Goal: Task Accomplishment & Management: Use online tool/utility

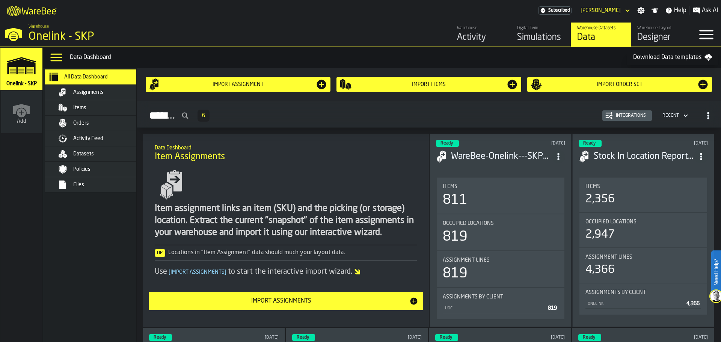
click at [678, 113] on div "Recent" at bounding box center [671, 116] width 23 height 8
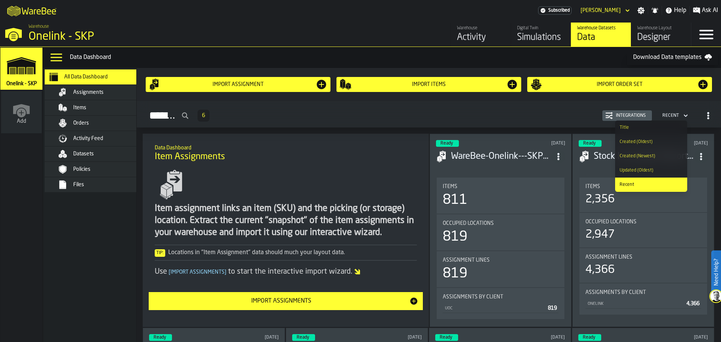
click at [643, 157] on div "Created (Newest)" at bounding box center [651, 156] width 63 height 5
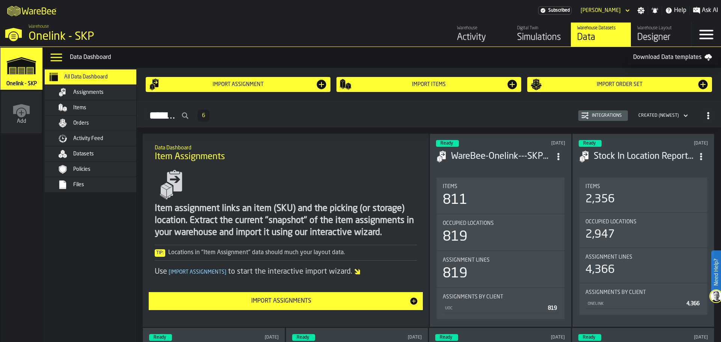
click at [655, 36] on div "Designer" at bounding box center [661, 38] width 48 height 12
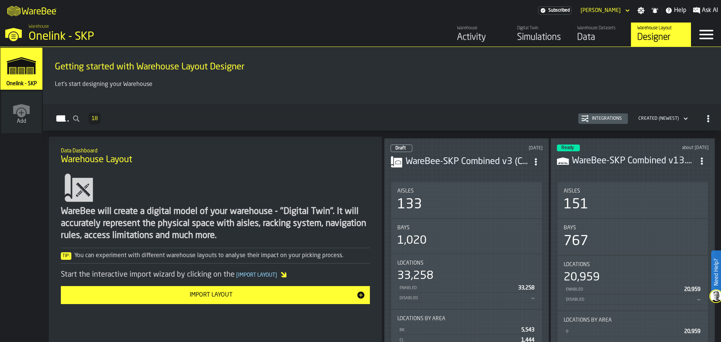
click at [456, 159] on h3 "WareBee-SKP Combined v3 (Conv).csv" at bounding box center [468, 162] width 124 height 12
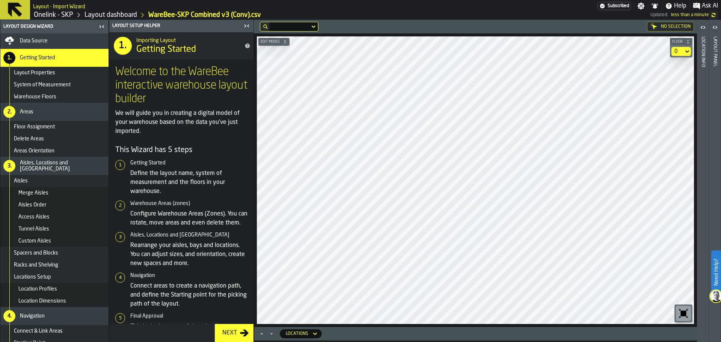
click at [715, 56] on div "Layout panel" at bounding box center [715, 187] width 5 height 305
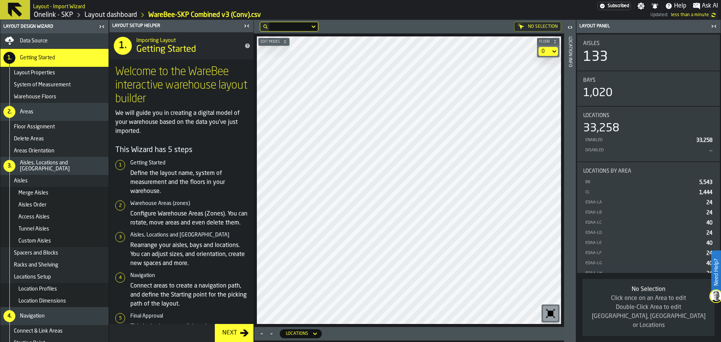
click at [666, 182] on div "BK" at bounding box center [641, 182] width 112 height 5
click at [657, 190] on div "CL" at bounding box center [641, 192] width 112 height 5
drag, startPoint x: 594, startPoint y: 202, endPoint x: 607, endPoint y: 210, distance: 15.7
click at [594, 202] on div "EOAA-LA" at bounding box center [644, 202] width 119 height 5
click at [715, 27] on icon "button-toggle-Close me" at bounding box center [714, 26] width 9 height 9
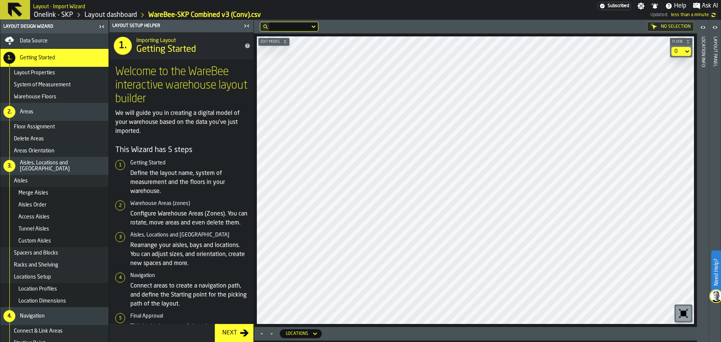
click at [703, 56] on div "Location Info" at bounding box center [702, 187] width 5 height 305
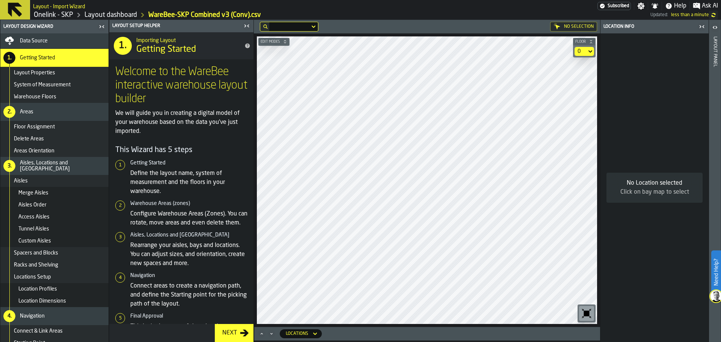
click at [661, 188] on div "Click on bay map to select" at bounding box center [655, 192] width 84 height 9
click at [703, 28] on icon "button-toggle-Close me" at bounding box center [701, 26] width 9 height 9
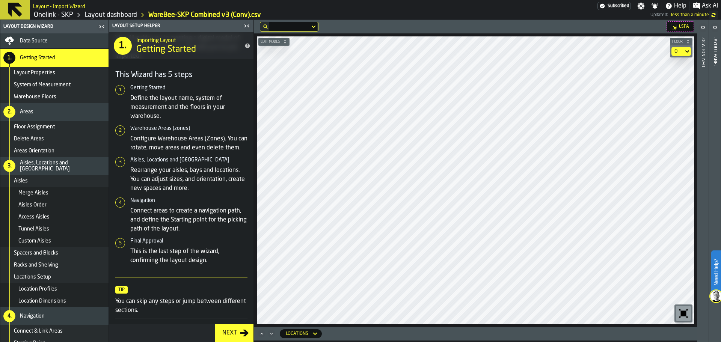
scroll to position [103, 0]
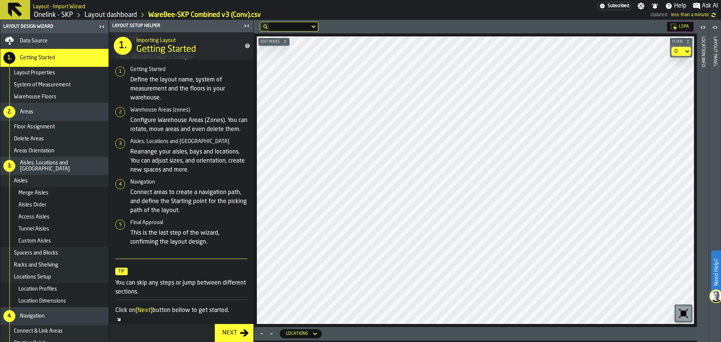
click at [45, 97] on span "Warehouse Floors" at bounding box center [35, 97] width 42 height 6
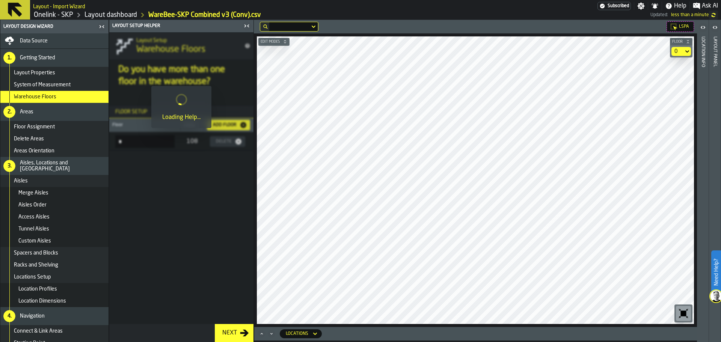
scroll to position [0, 0]
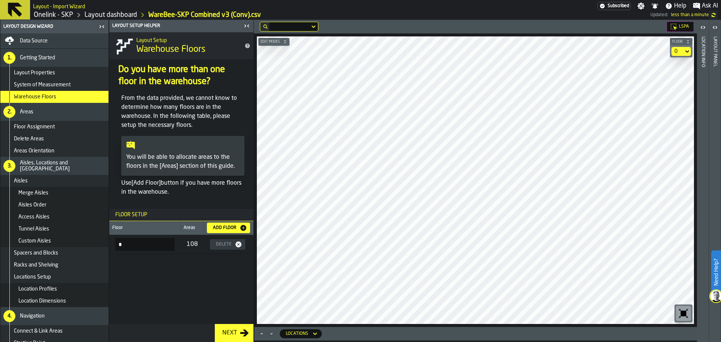
click at [33, 40] on span "Data Source" at bounding box center [34, 41] width 28 height 6
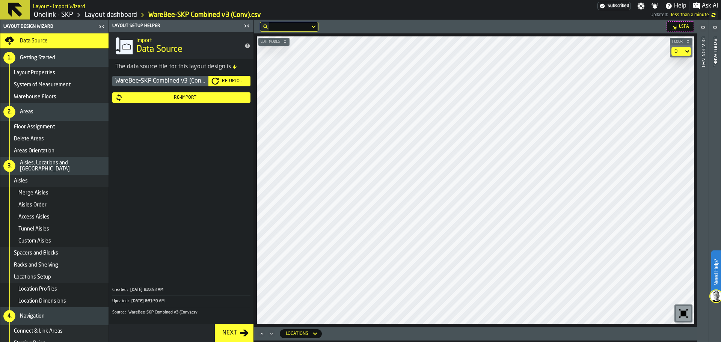
click at [33, 264] on span "Racks and Shelving" at bounding box center [36, 265] width 44 height 6
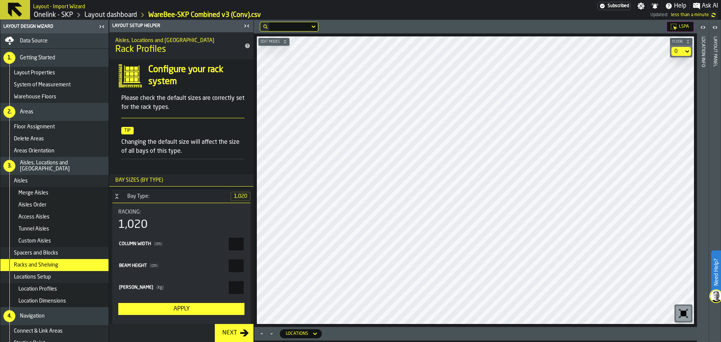
click at [35, 280] on span "Locations Setup" at bounding box center [32, 277] width 37 height 6
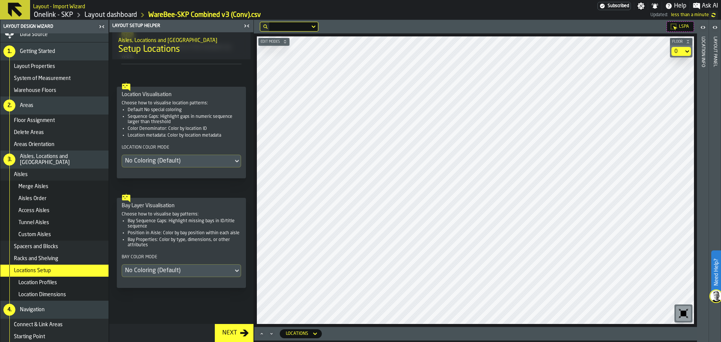
scroll to position [25, 0]
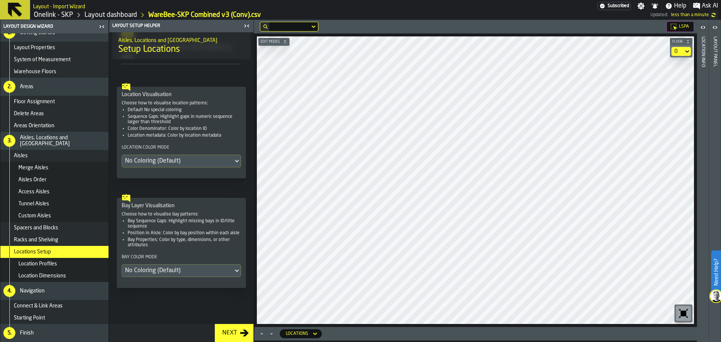
click at [51, 275] on span "Location Dimensions" at bounding box center [42, 276] width 48 height 6
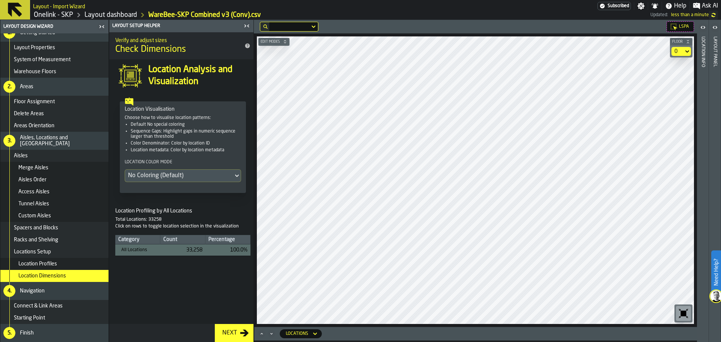
click at [52, 264] on span "Location Profiles" at bounding box center [37, 264] width 39 height 6
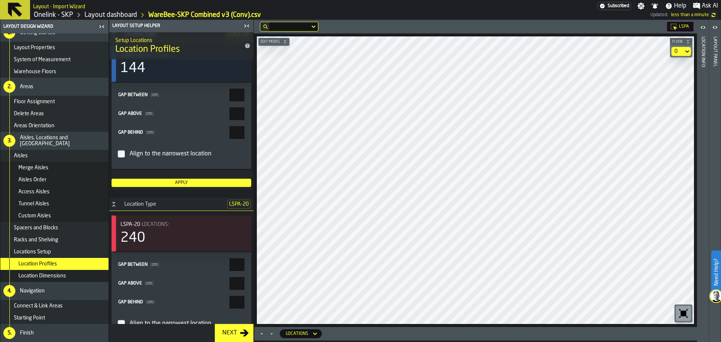
scroll to position [1898, 0]
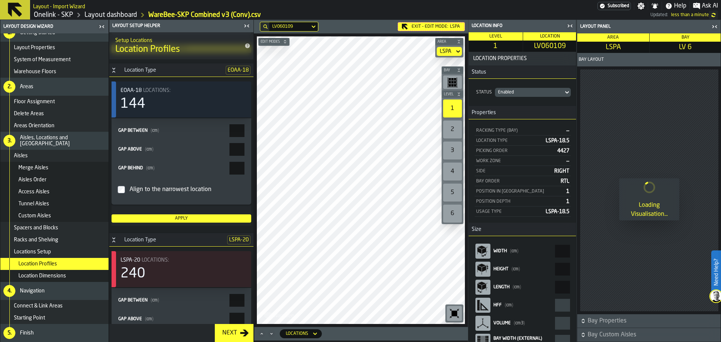
click at [527, 194] on main "Layout Design Wizard Data Source 1. Getting Started Layout Properties System of…" at bounding box center [360, 181] width 721 height 322
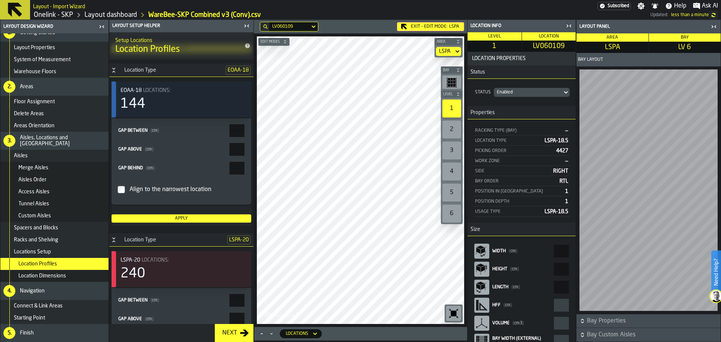
click at [717, 25] on icon "button-toggle-Close me" at bounding box center [714, 26] width 9 height 9
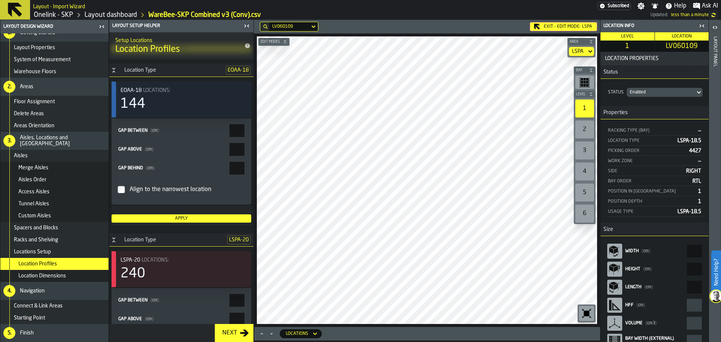
click at [701, 27] on icon "button-toggle-Close me" at bounding box center [701, 25] width 9 height 9
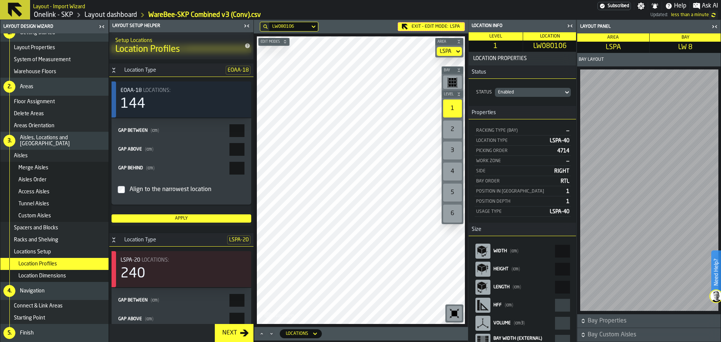
click at [554, 154] on main "Layout Design Wizard Data Source 1. Getting Started Layout Properties System of…" at bounding box center [360, 181] width 721 height 322
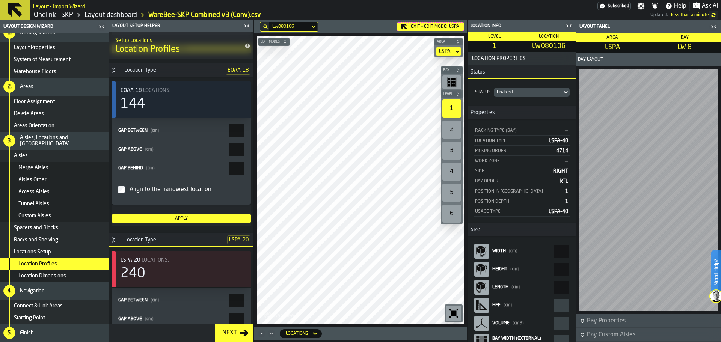
click at [427, 29] on div "Exit - Edit Mode: LSPA" at bounding box center [430, 26] width 67 height 9
